Goal: Check status

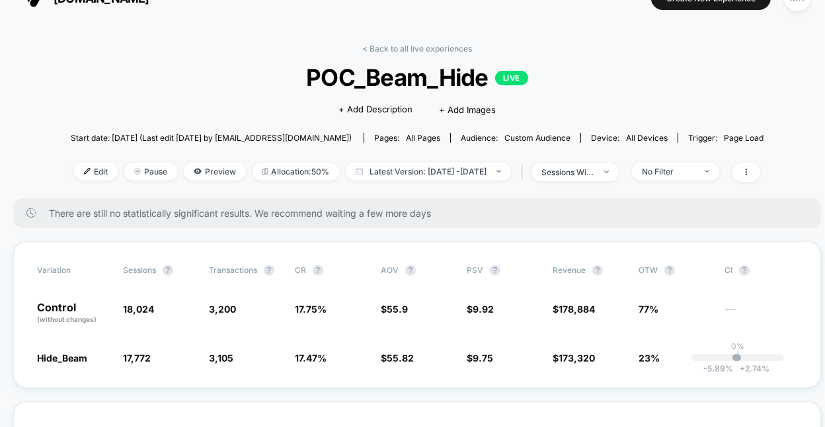
scroll to position [26, 0]
click at [301, 350] on span "17.47 % - 1.6 %" at bounding box center [331, 356] width 73 height 13
click at [425, 171] on span "Latest Version: [DATE] - [DATE]" at bounding box center [428, 171] width 165 height 18
select select "*"
select select "****"
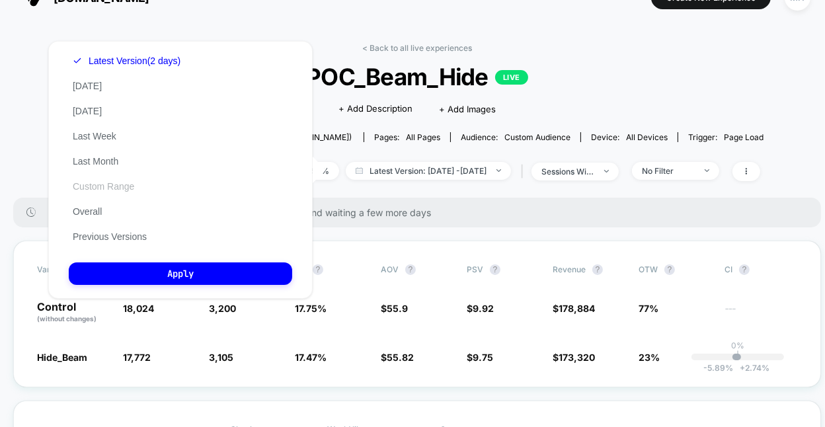
click at [104, 183] on button "Custom Range" at bounding box center [103, 187] width 69 height 12
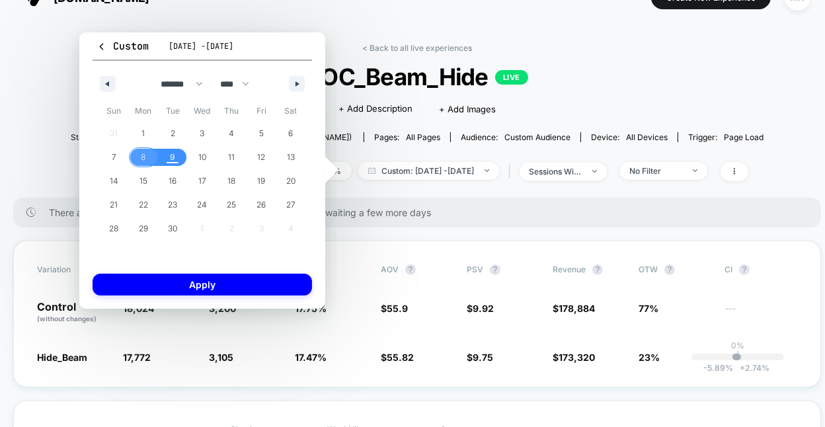
click at [145, 159] on span "8" at bounding box center [143, 157] width 5 height 24
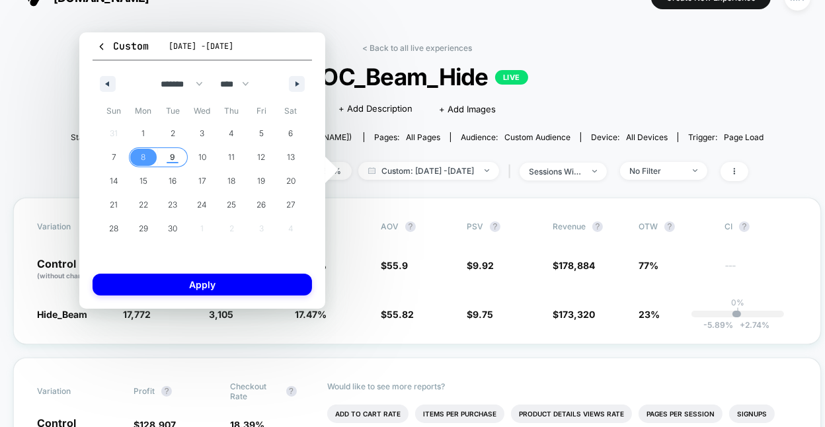
click at [179, 158] on span "9" at bounding box center [173, 157] width 30 height 17
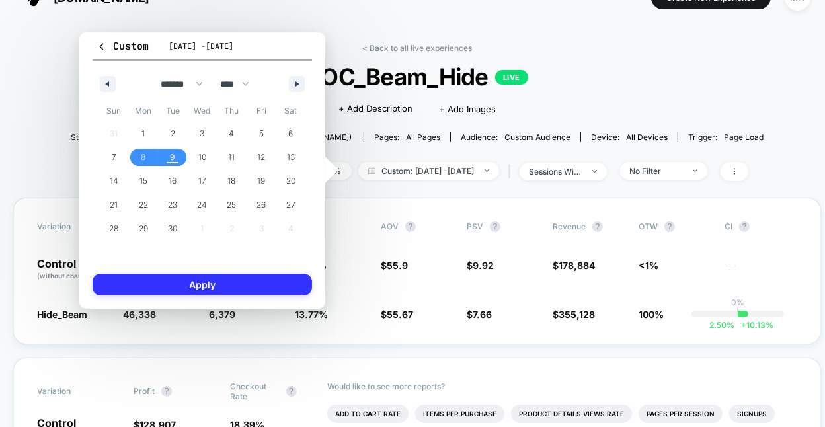
click at [198, 278] on button "Apply" at bounding box center [203, 285] width 220 height 22
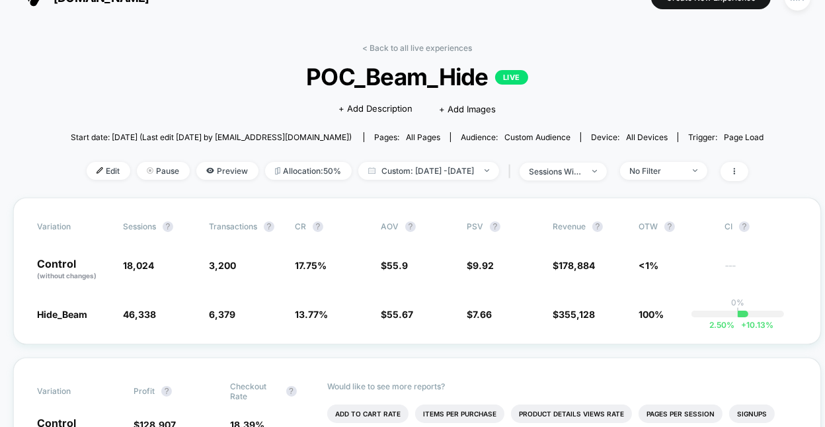
scroll to position [112, 0]
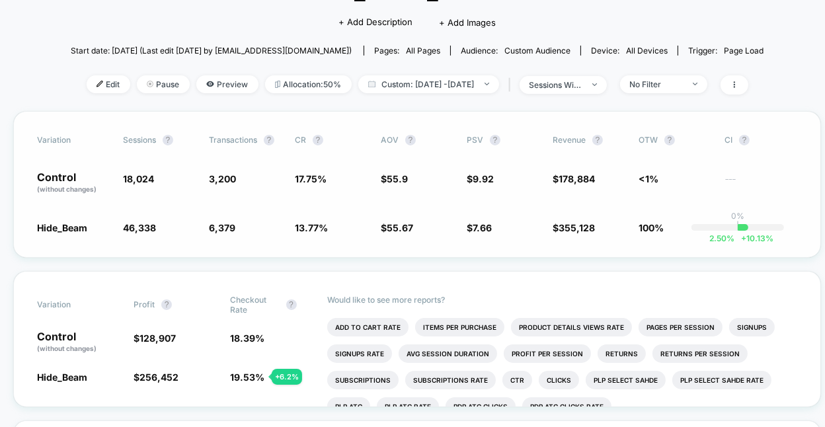
click at [401, 237] on div "Variation Sessions ? Transactions ? CR ? AOV ? PSV ? Revenue ? OTW ? CI ? Contr…" at bounding box center [417, 184] width 808 height 147
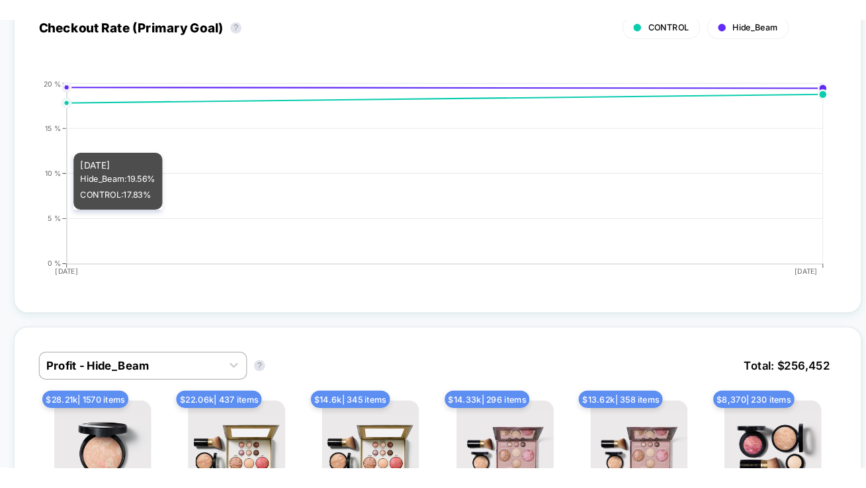
scroll to position [568, 0]
